Goal: Complete application form

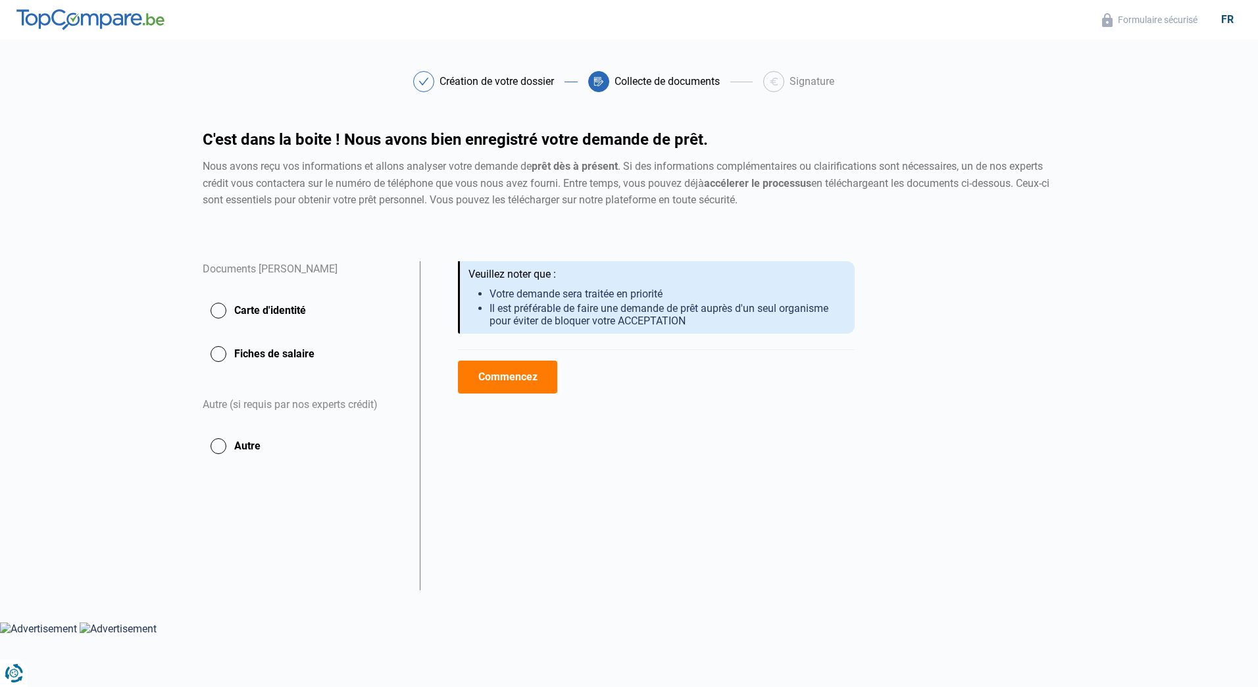
click at [219, 338] on button "Carte d'identité" at bounding box center [303, 354] width 201 height 33
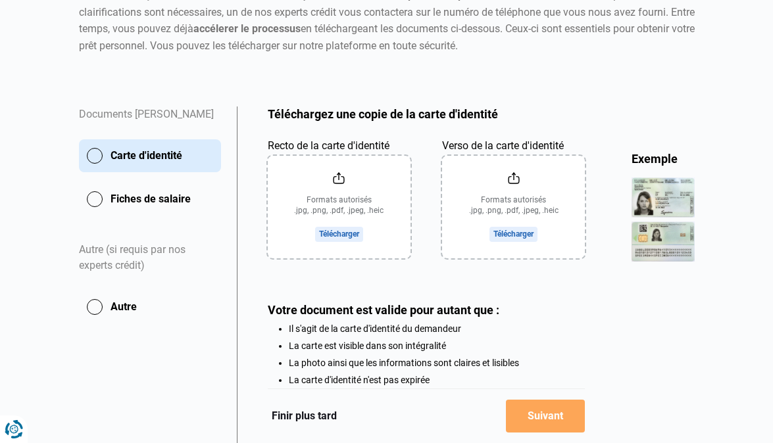
scroll to position [261, 0]
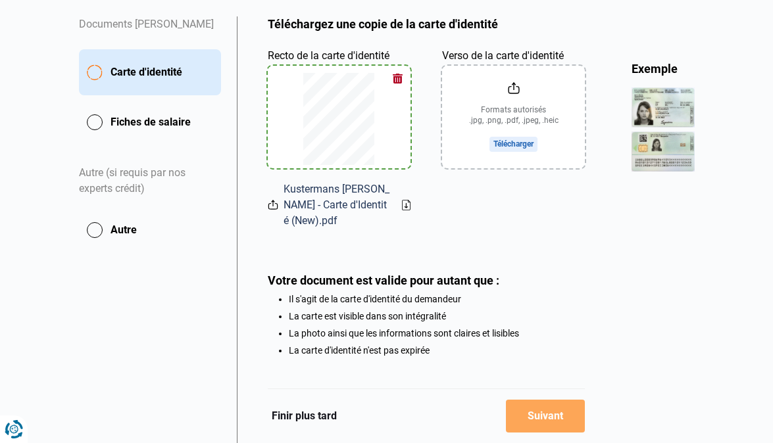
type input "C:\fakepath\Kustermans [PERSON_NAME] - Carte d'Identité (New).pdf"
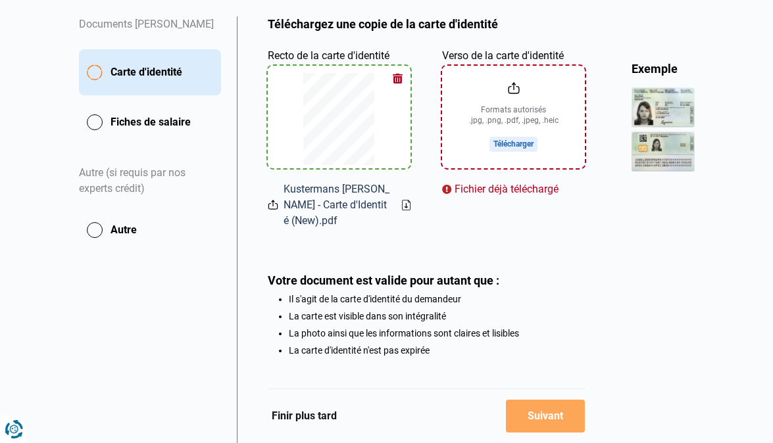
click at [511, 144] on input "Verso de la carte d'identité" at bounding box center [513, 117] width 143 height 103
type input "C:\fakepath\Kustermans [PERSON_NAME] - Carte d'Identité (New).pdf"
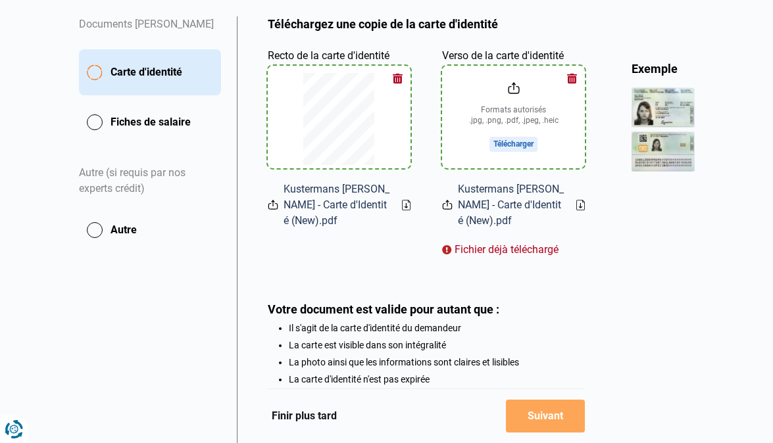
click at [661, 266] on div "Exemple" at bounding box center [663, 272] width 63 height 422
click at [570, 78] on button "button" at bounding box center [572, 79] width 20 height 20
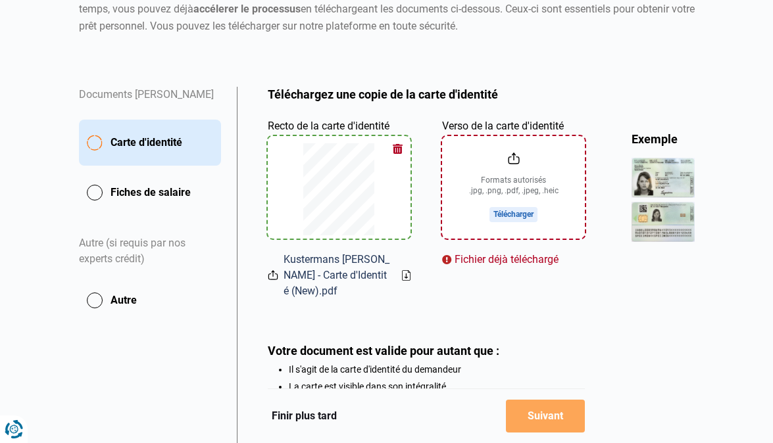
scroll to position [64, 0]
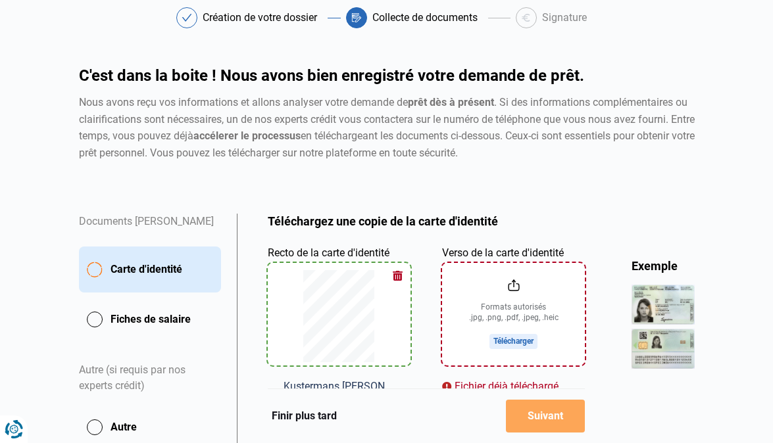
click at [395, 276] on button "button" at bounding box center [398, 276] width 20 height 20
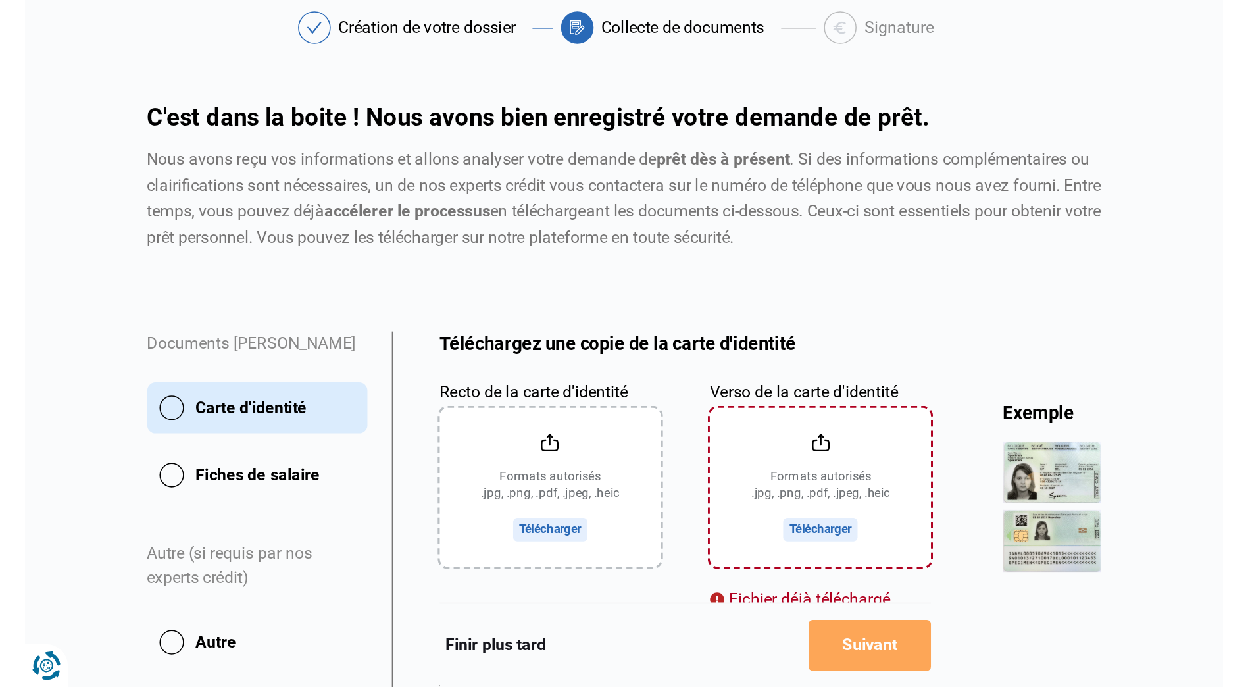
scroll to position [30, 0]
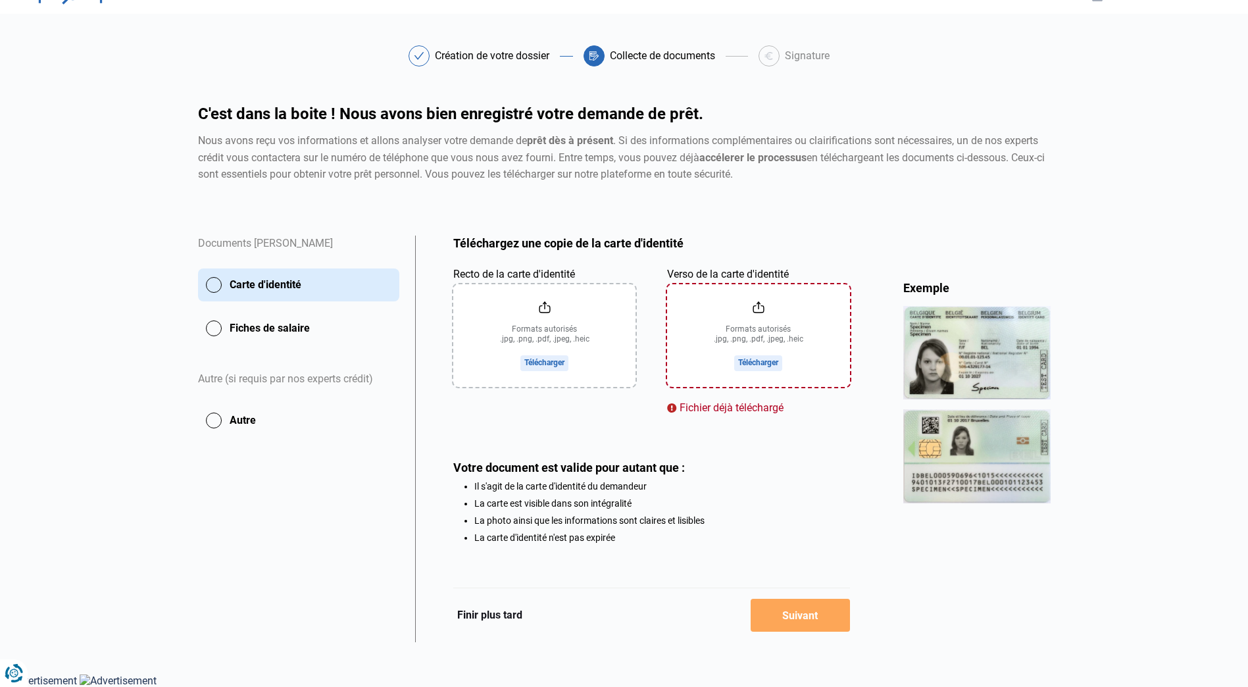
click at [529, 351] on input "Recto de la carte d'identité" at bounding box center [544, 335] width 182 height 103
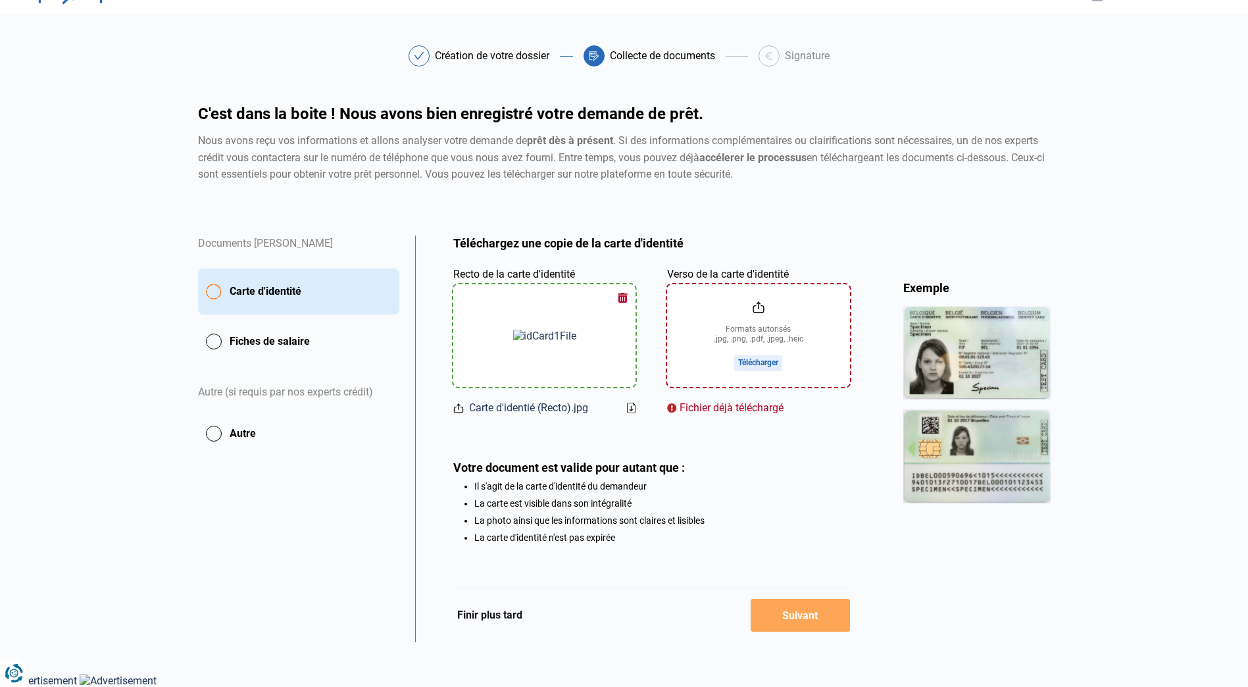
drag, startPoint x: 754, startPoint y: 432, endPoint x: 774, endPoint y: 432, distance: 19.7
click at [758, 433] on div "Téléchargez une copie de la carte d'identité Aperçu des documents Documents [PE…" at bounding box center [651, 389] width 397 height 307
click at [816, 307] on input "Verso de la carte d'identité" at bounding box center [758, 335] width 182 height 103
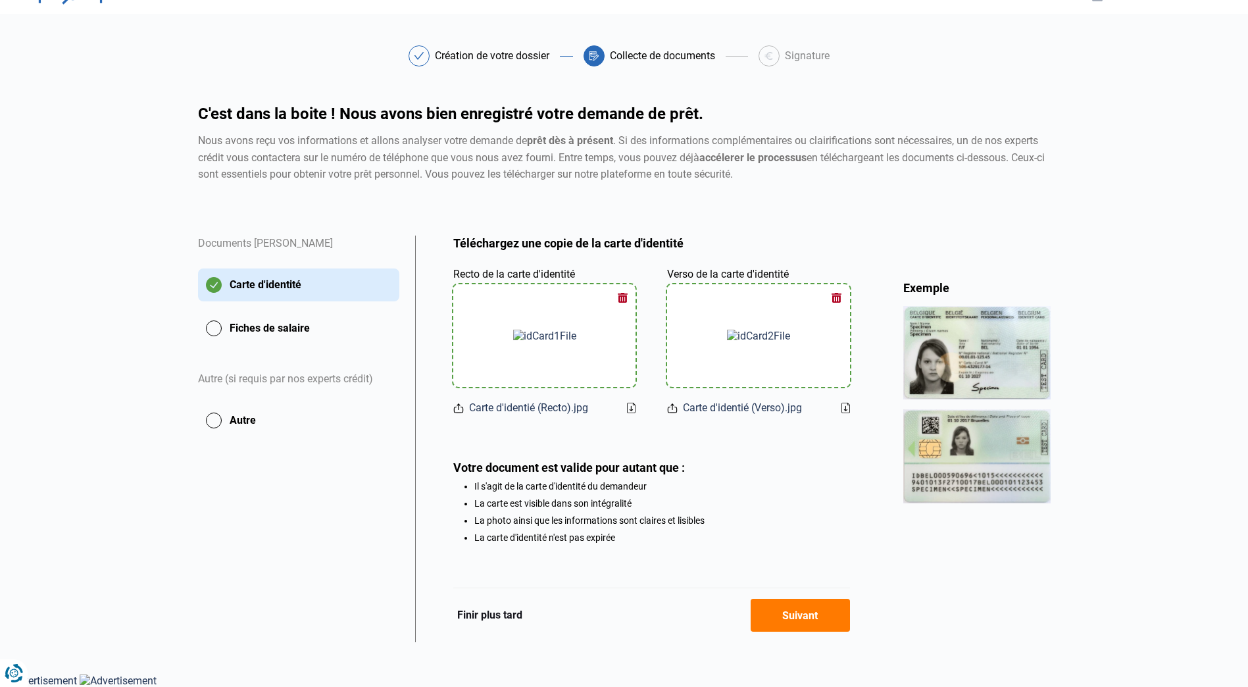
click at [842, 461] on div "Votre document est valide pour autant que :" at bounding box center [651, 468] width 397 height 14
click at [799, 616] on button "Suivant" at bounding box center [800, 615] width 99 height 33
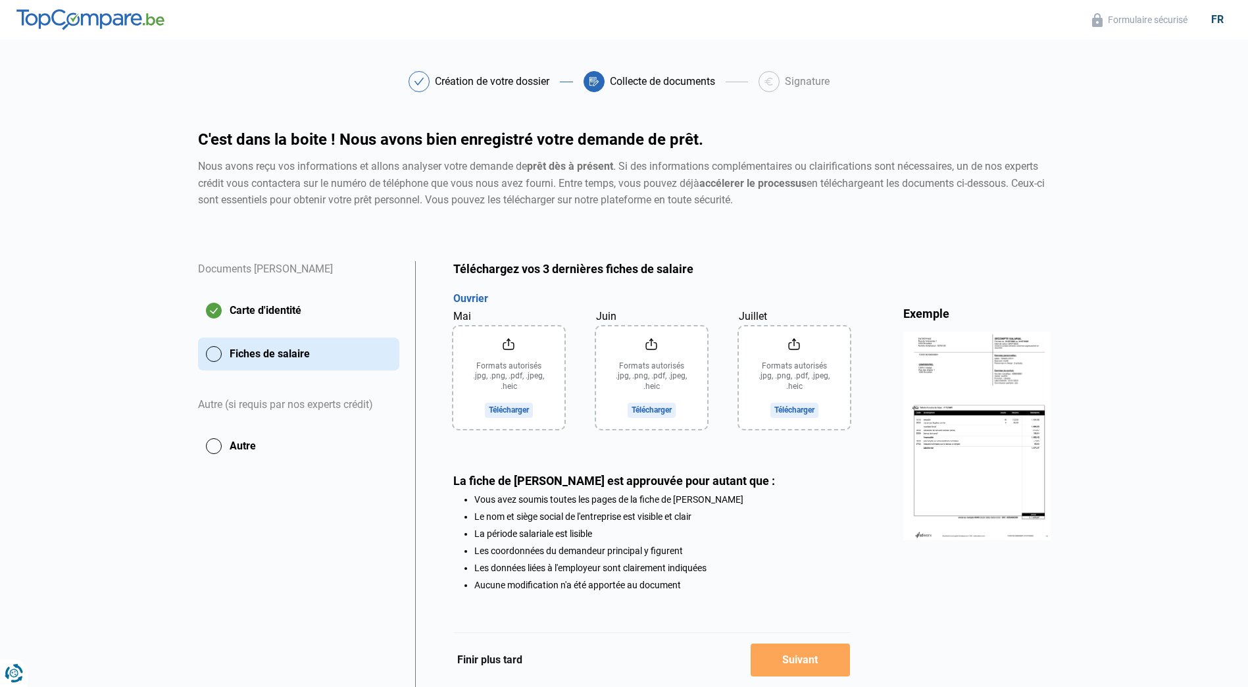
click at [513, 395] on input "Mai" at bounding box center [508, 377] width 111 height 103
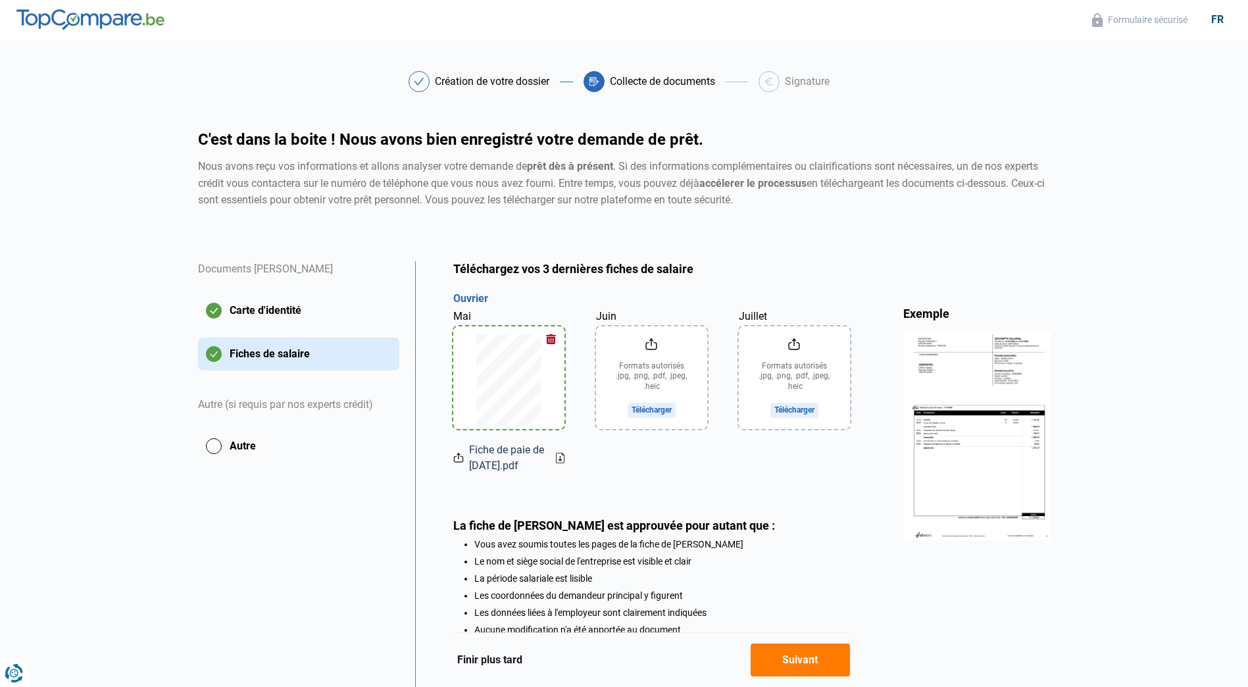
click at [660, 370] on input "Juin" at bounding box center [651, 377] width 111 height 103
click at [773, 367] on input "Juillet" at bounding box center [794, 377] width 111 height 103
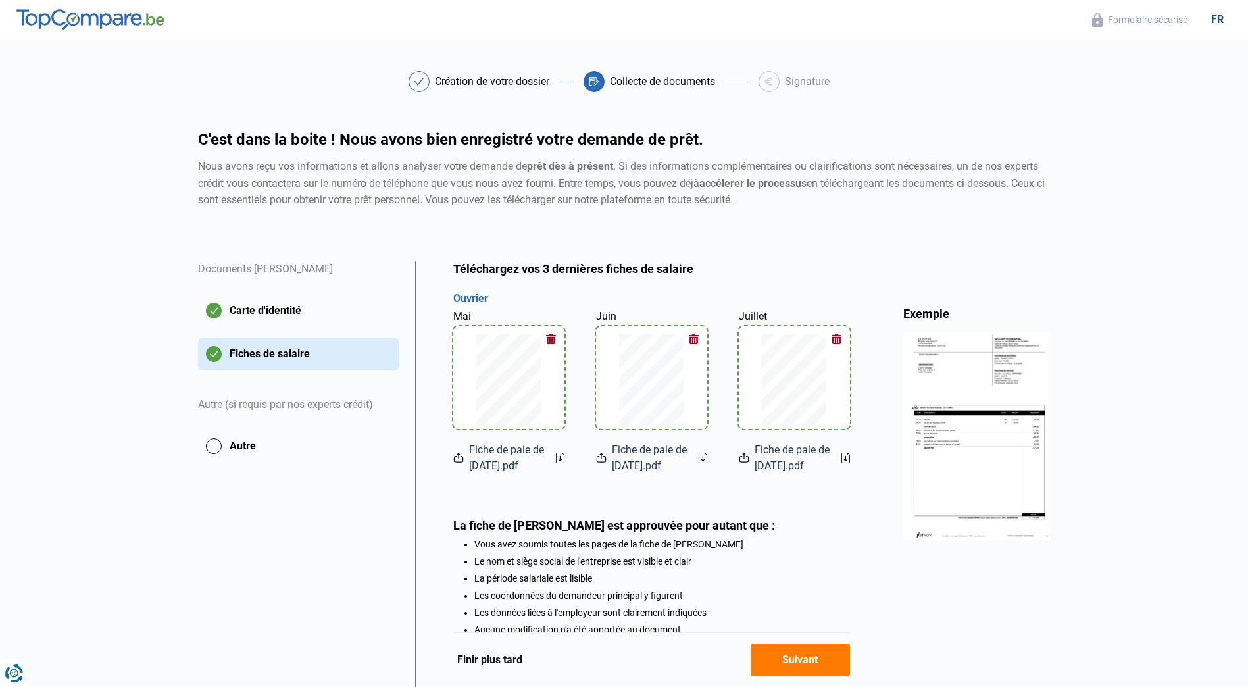
click at [803, 659] on button "Suivant" at bounding box center [800, 659] width 99 height 33
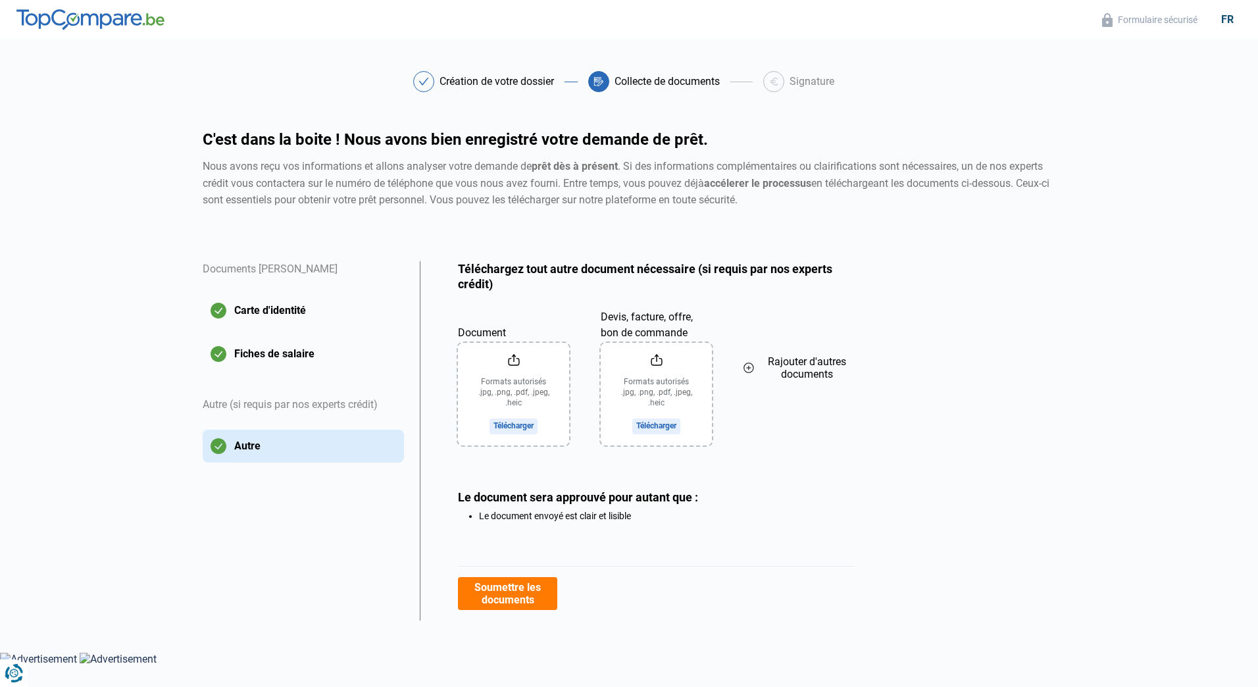
click at [526, 351] on input "Document" at bounding box center [513, 394] width 111 height 103
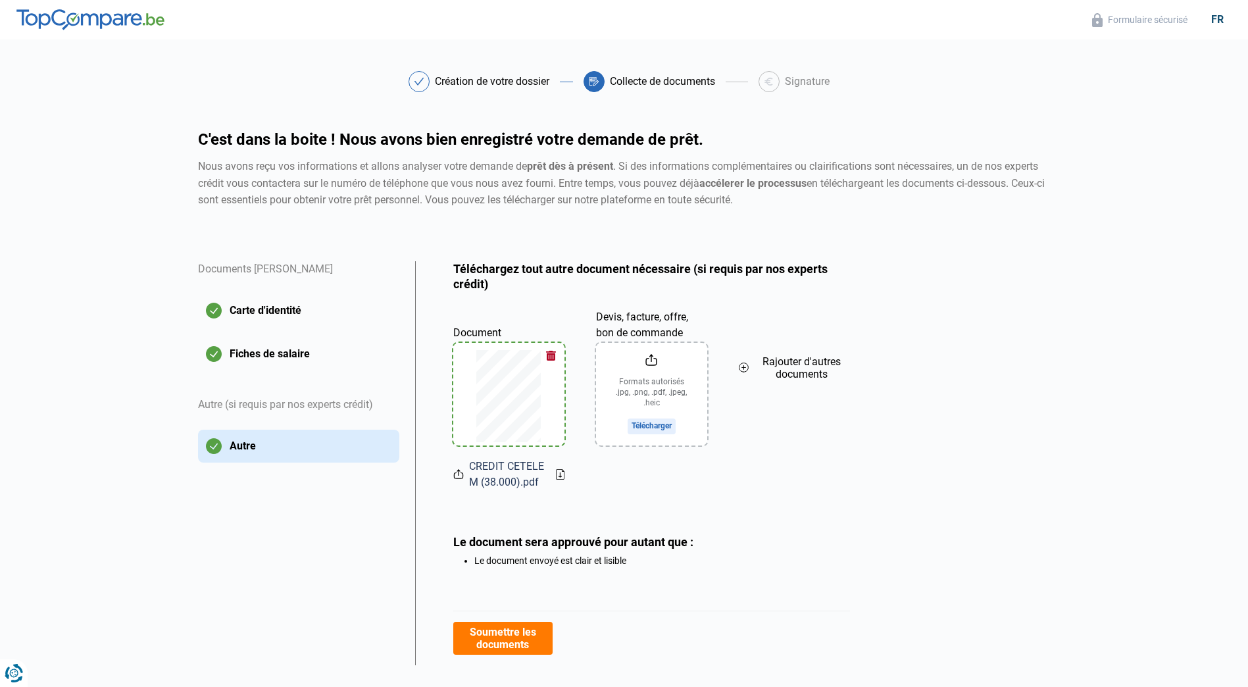
click at [667, 371] on input "Devis, facture, offre, bon de commande" at bounding box center [651, 394] width 111 height 103
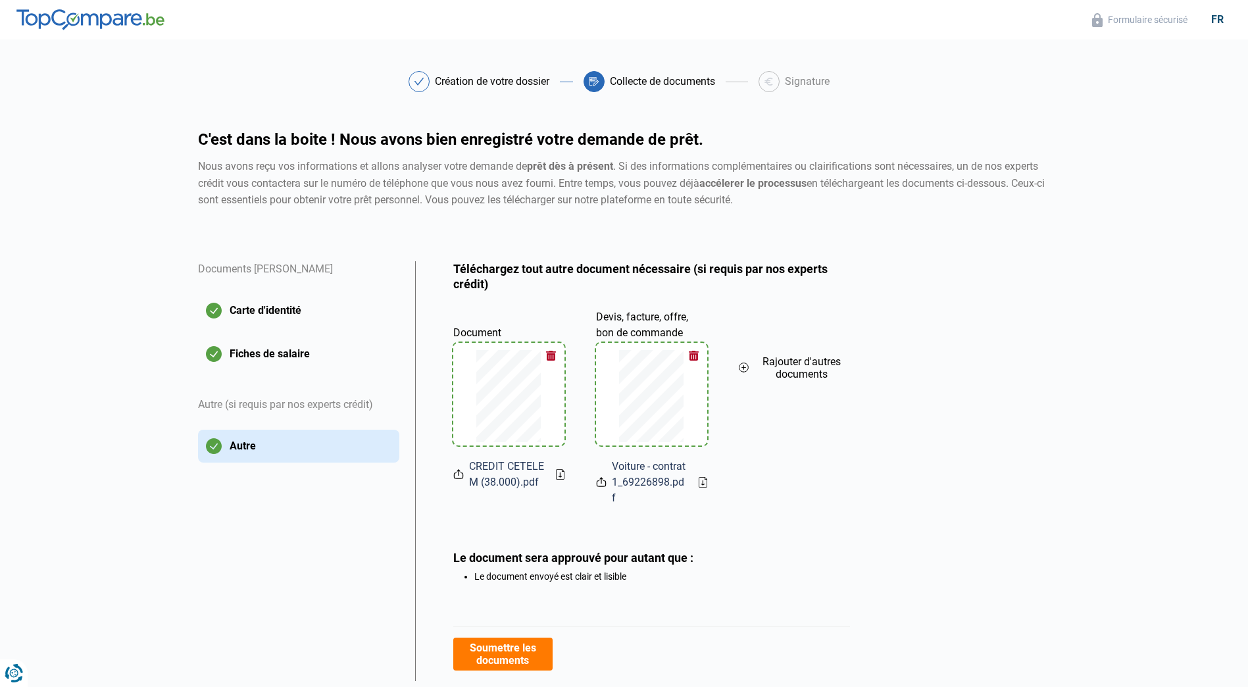
click at [809, 366] on span "Rajouter d'autres documents" at bounding box center [801, 367] width 95 height 25
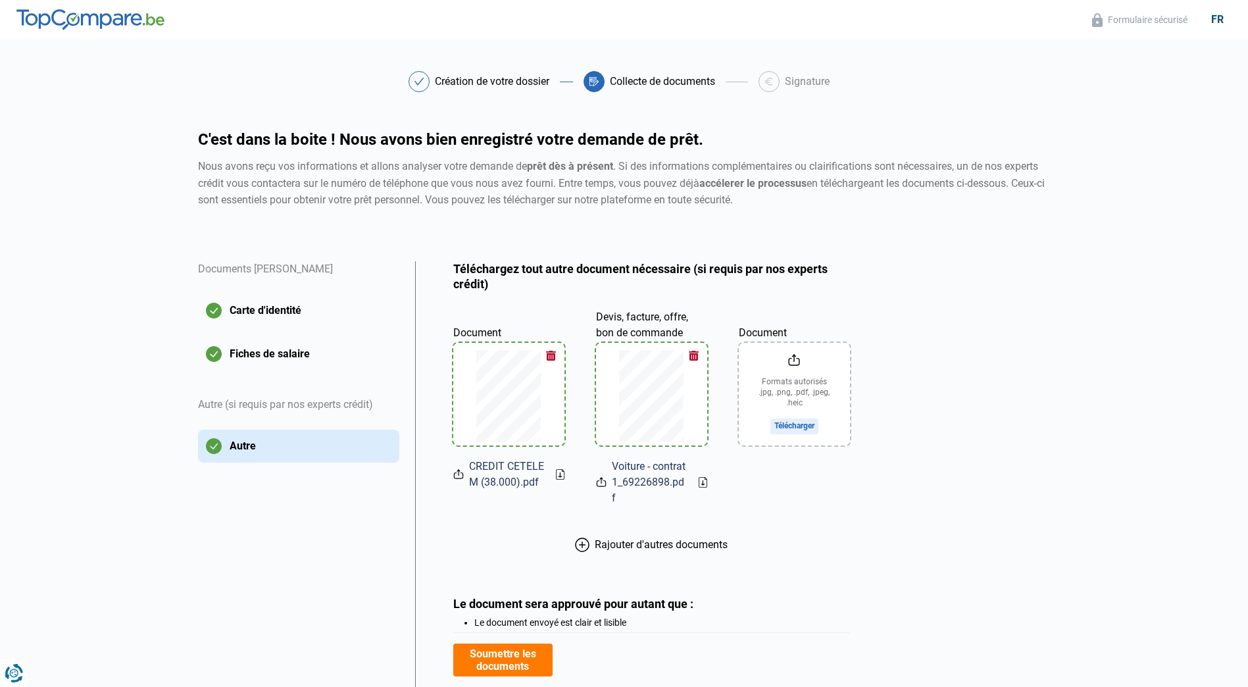
click at [808, 399] on input "Document" at bounding box center [794, 394] width 111 height 103
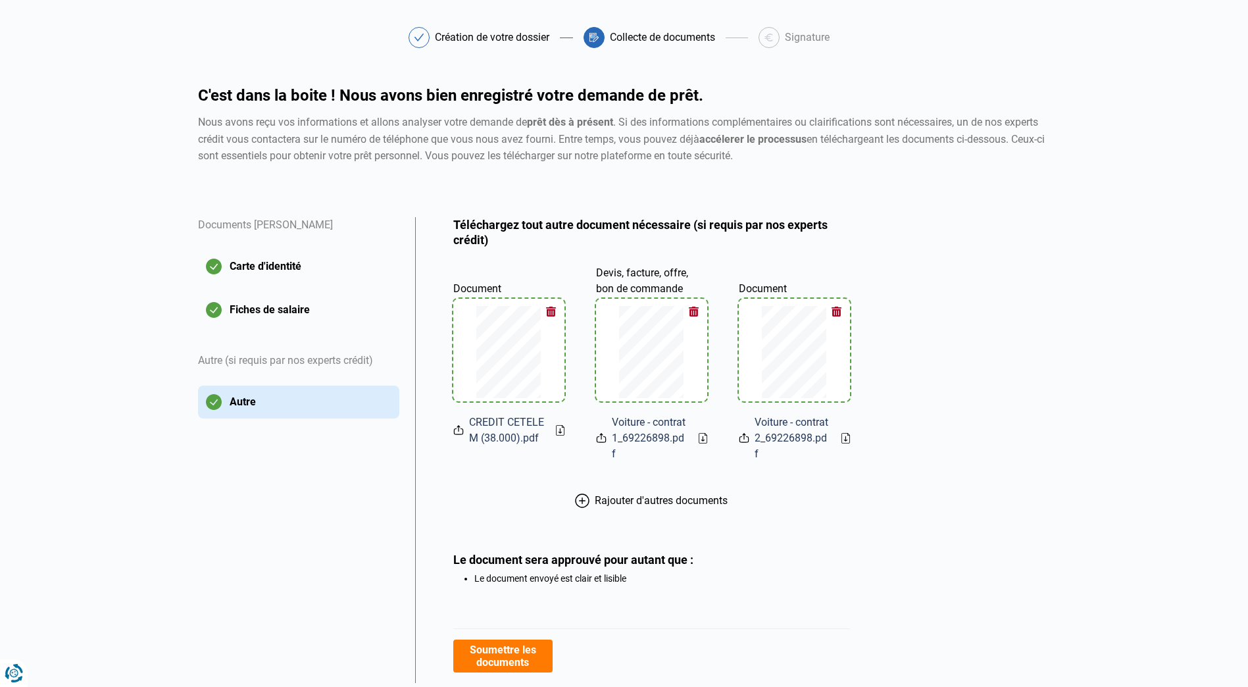
scroll to position [71, 0]
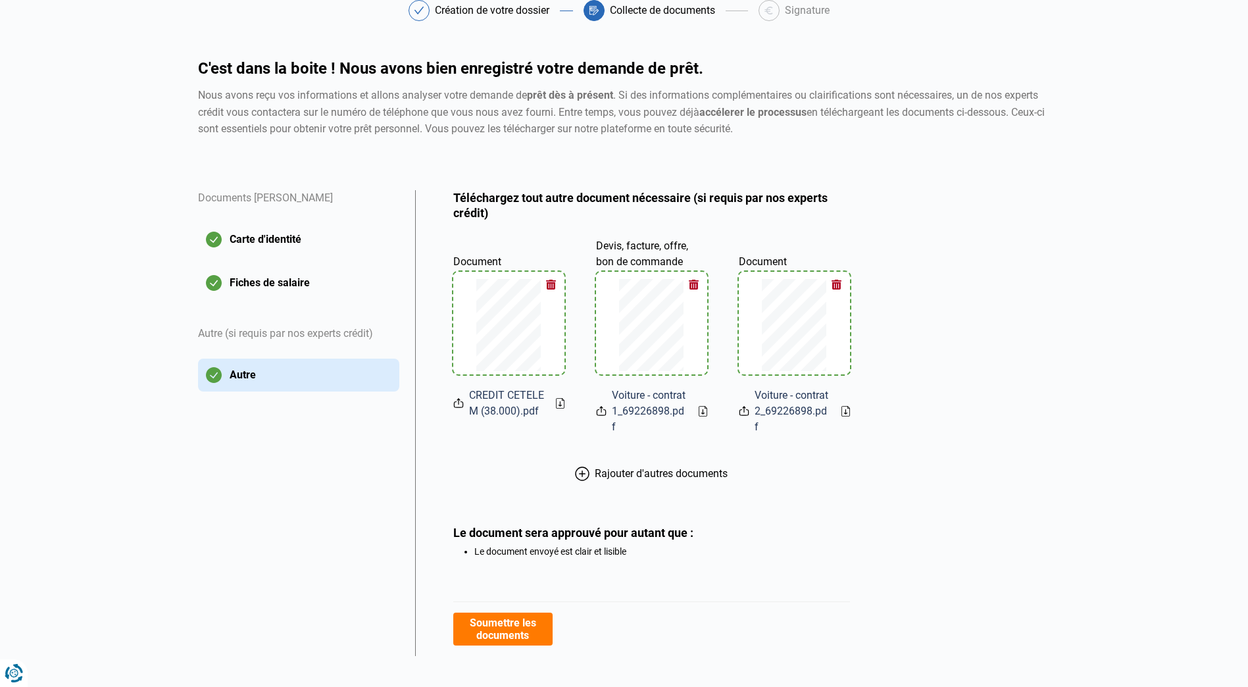
click at [668, 467] on span "Rajouter d'autres documents" at bounding box center [661, 473] width 133 height 13
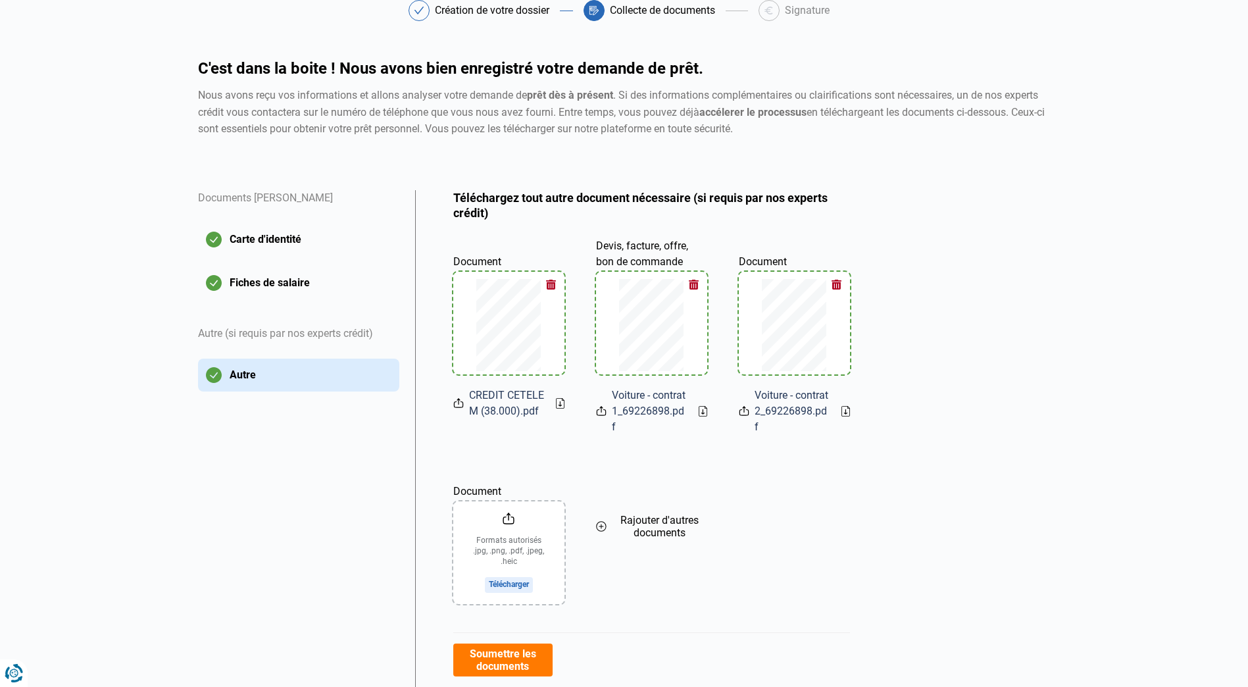
click at [504, 567] on input "Document" at bounding box center [508, 552] width 111 height 103
click at [663, 514] on span "Rajouter d'autres documents" at bounding box center [659, 526] width 95 height 25
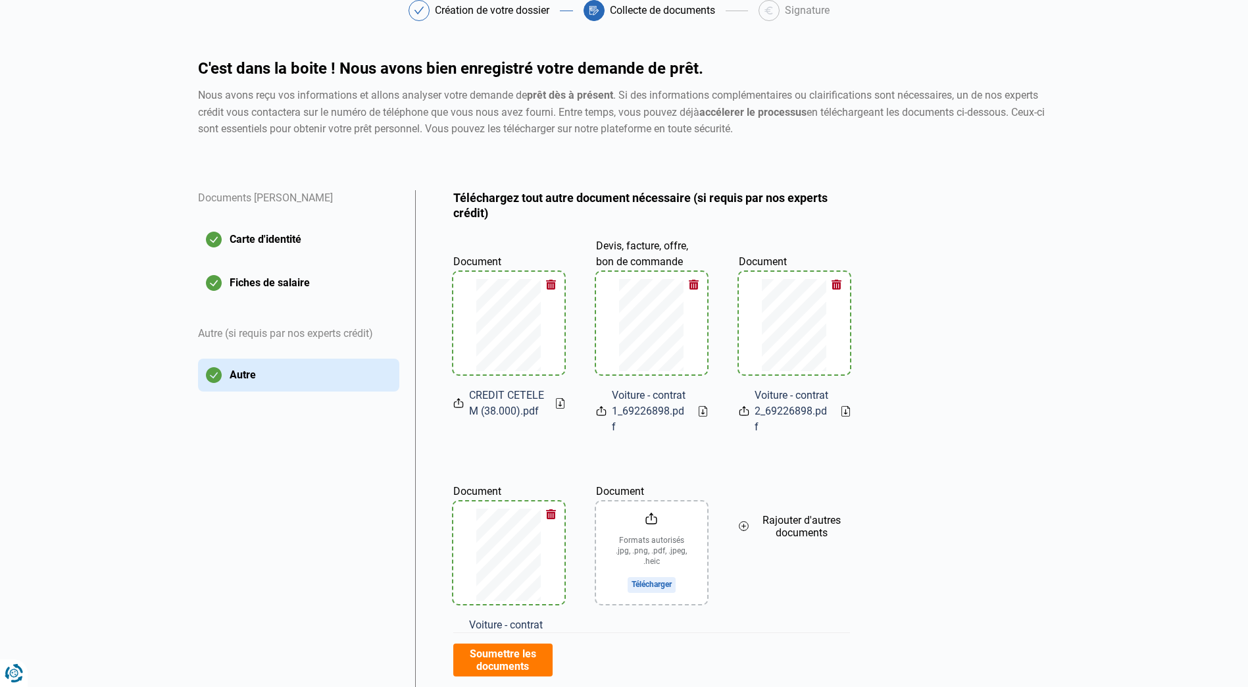
click at [653, 567] on input "Document" at bounding box center [651, 552] width 111 height 103
click at [795, 514] on span "Rajouter d'autres documents" at bounding box center [801, 526] width 95 height 25
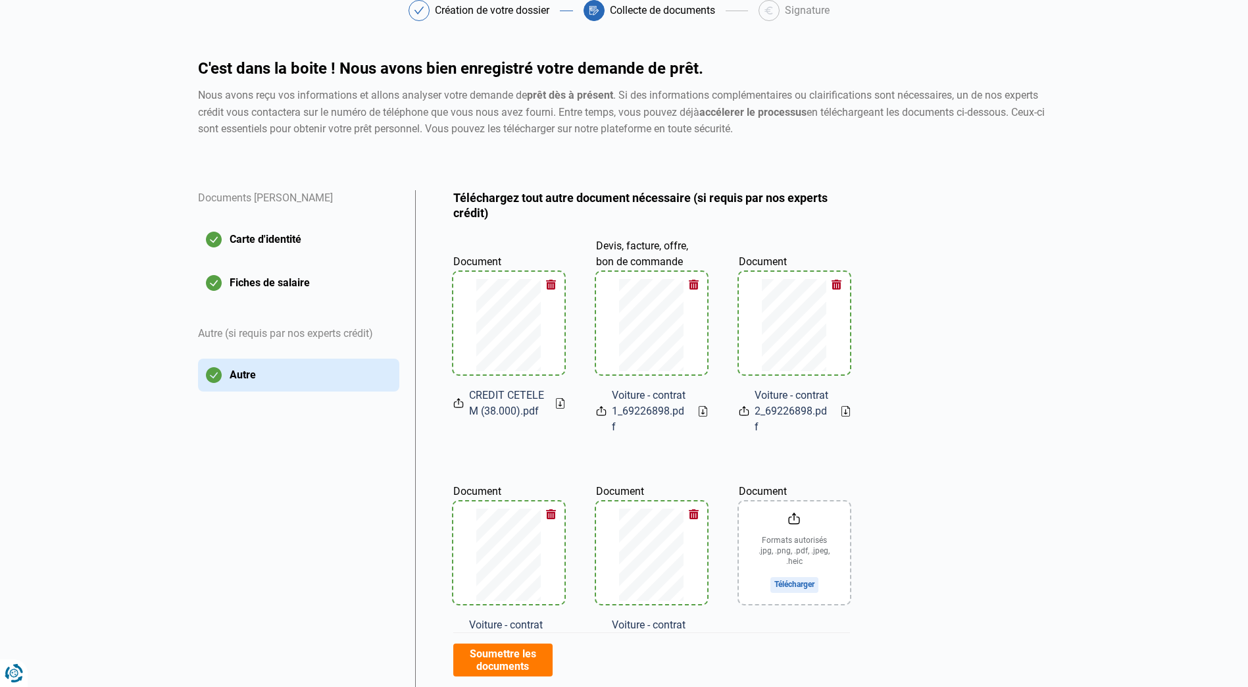
click at [801, 560] on input "Document" at bounding box center [794, 552] width 111 height 103
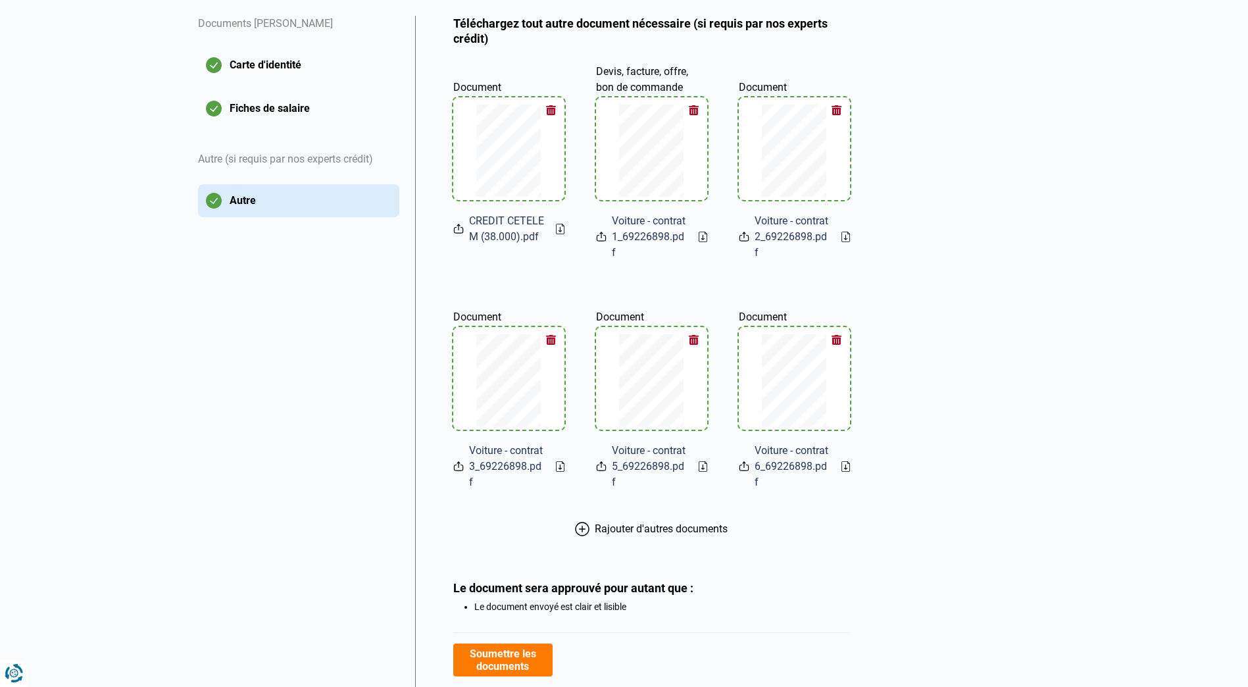
scroll to position [285, 0]
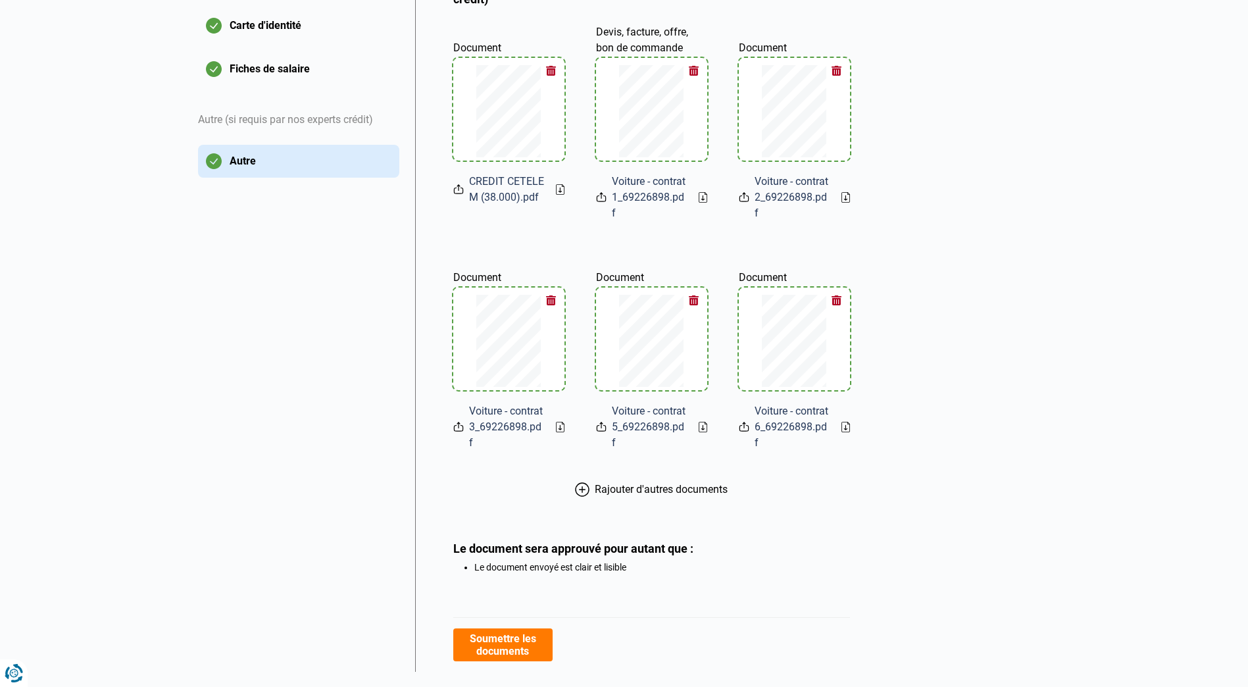
click at [692, 483] on span "Rajouter d'autres documents" at bounding box center [661, 489] width 133 height 13
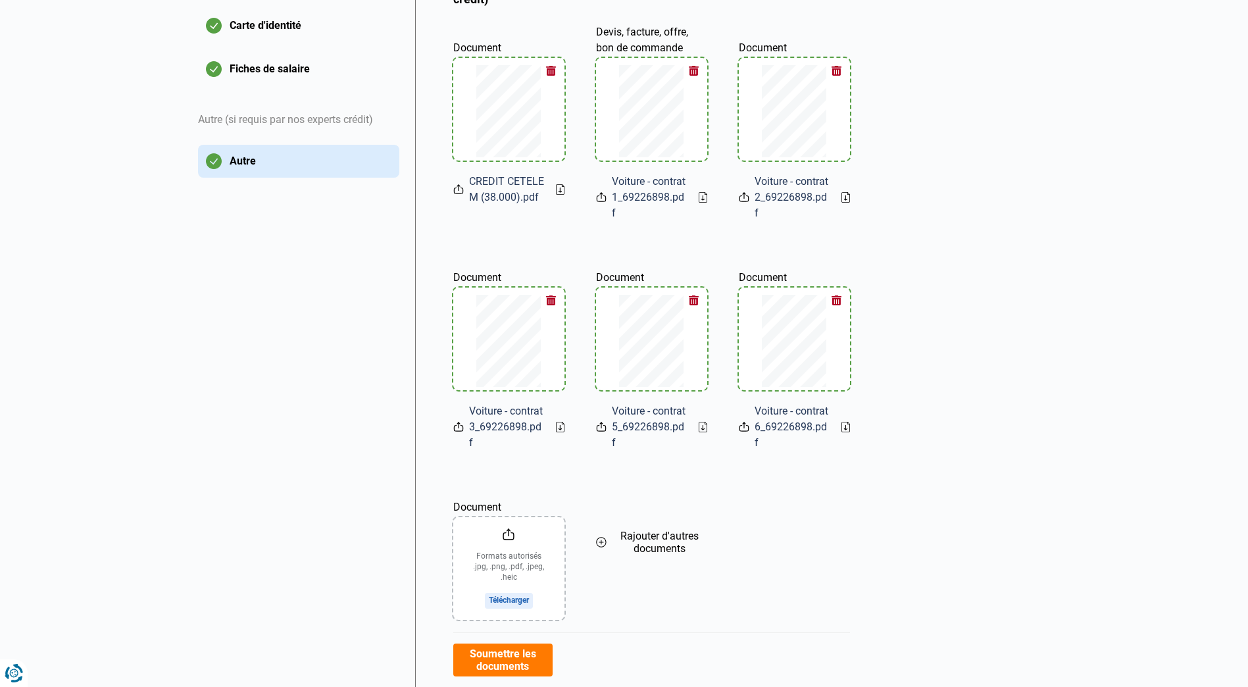
click at [509, 564] on input "Document" at bounding box center [508, 568] width 111 height 103
click at [648, 530] on span "Rajouter d'autres documents" at bounding box center [659, 542] width 95 height 25
click at [656, 566] on input "Document" at bounding box center [651, 568] width 111 height 103
click at [803, 530] on span "Rajouter d'autres documents" at bounding box center [801, 542] width 95 height 25
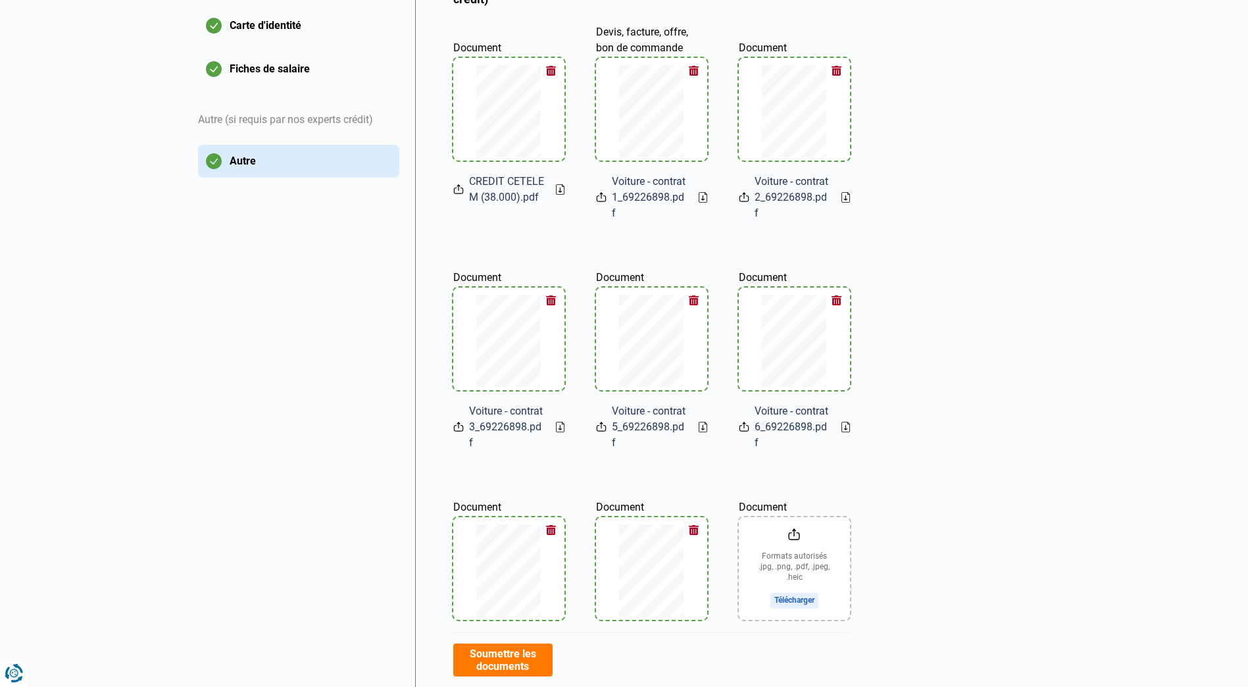
click at [788, 570] on input "Document" at bounding box center [794, 568] width 111 height 103
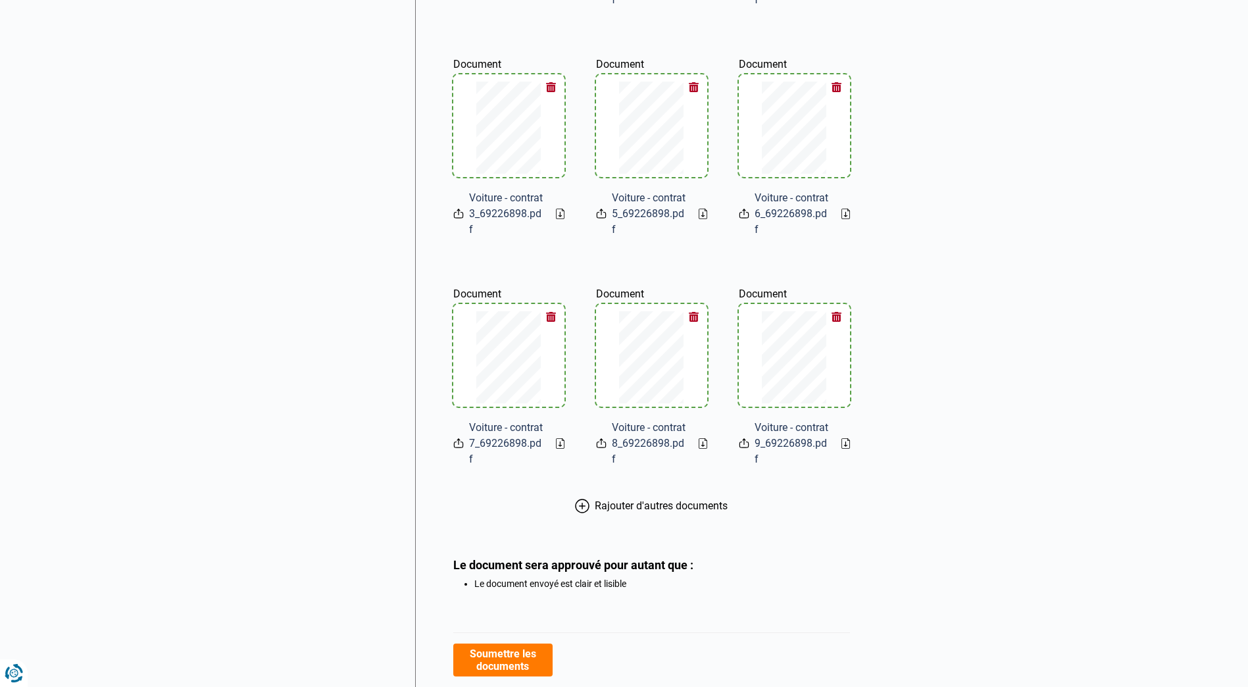
scroll to position [499, 0]
click at [651, 499] on span "Rajouter d'autres documents" at bounding box center [661, 505] width 133 height 13
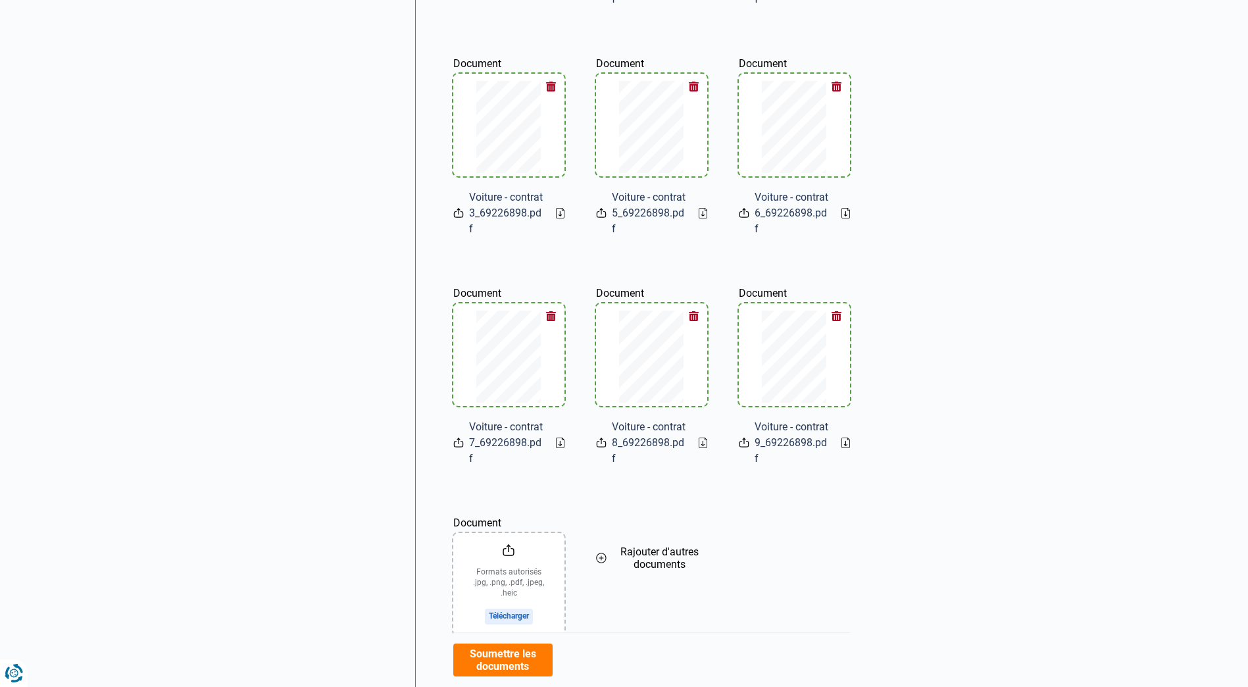
click at [515, 567] on input "Document" at bounding box center [508, 584] width 111 height 103
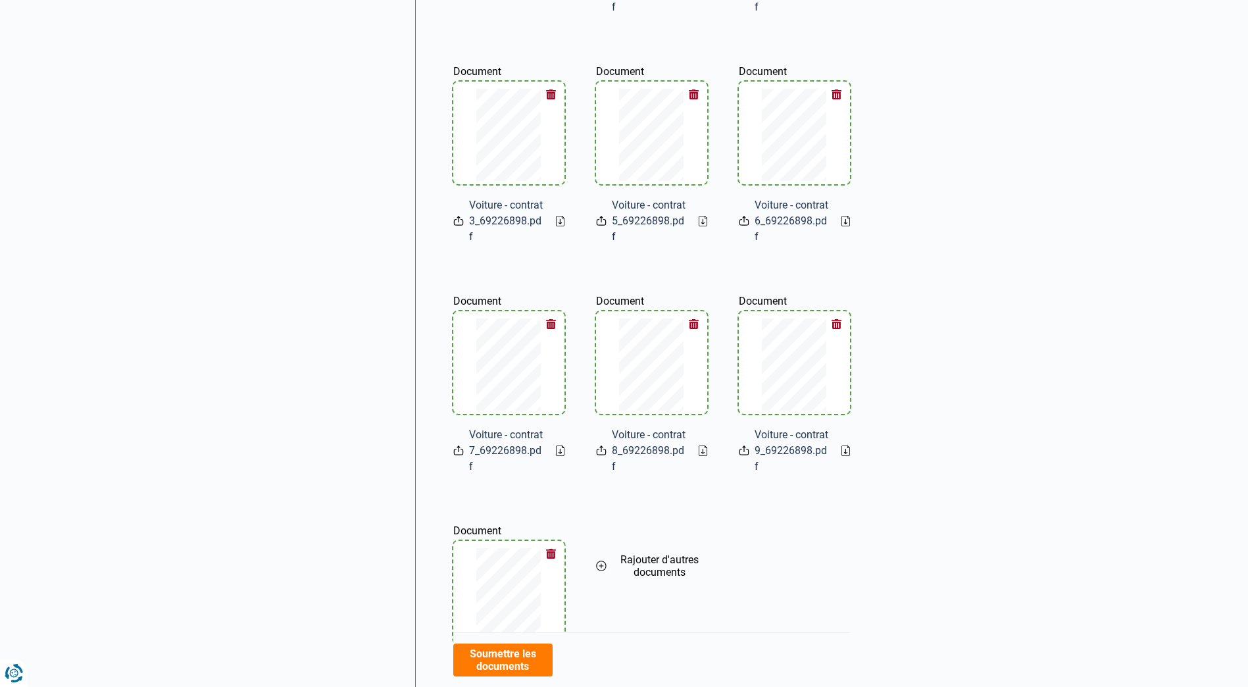
scroll to position [682, 0]
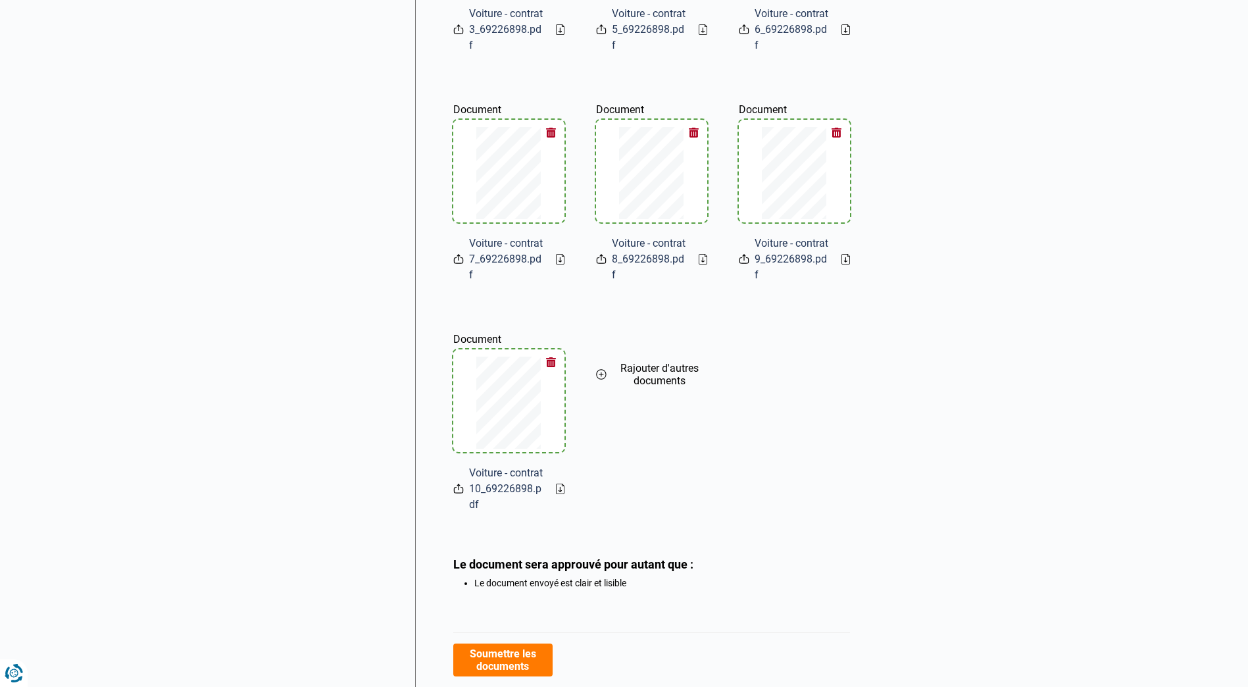
click at [496, 643] on button "Soumettre les documents" at bounding box center [502, 659] width 99 height 33
